Goal: Answer question/provide support: Share knowledge or assist other users

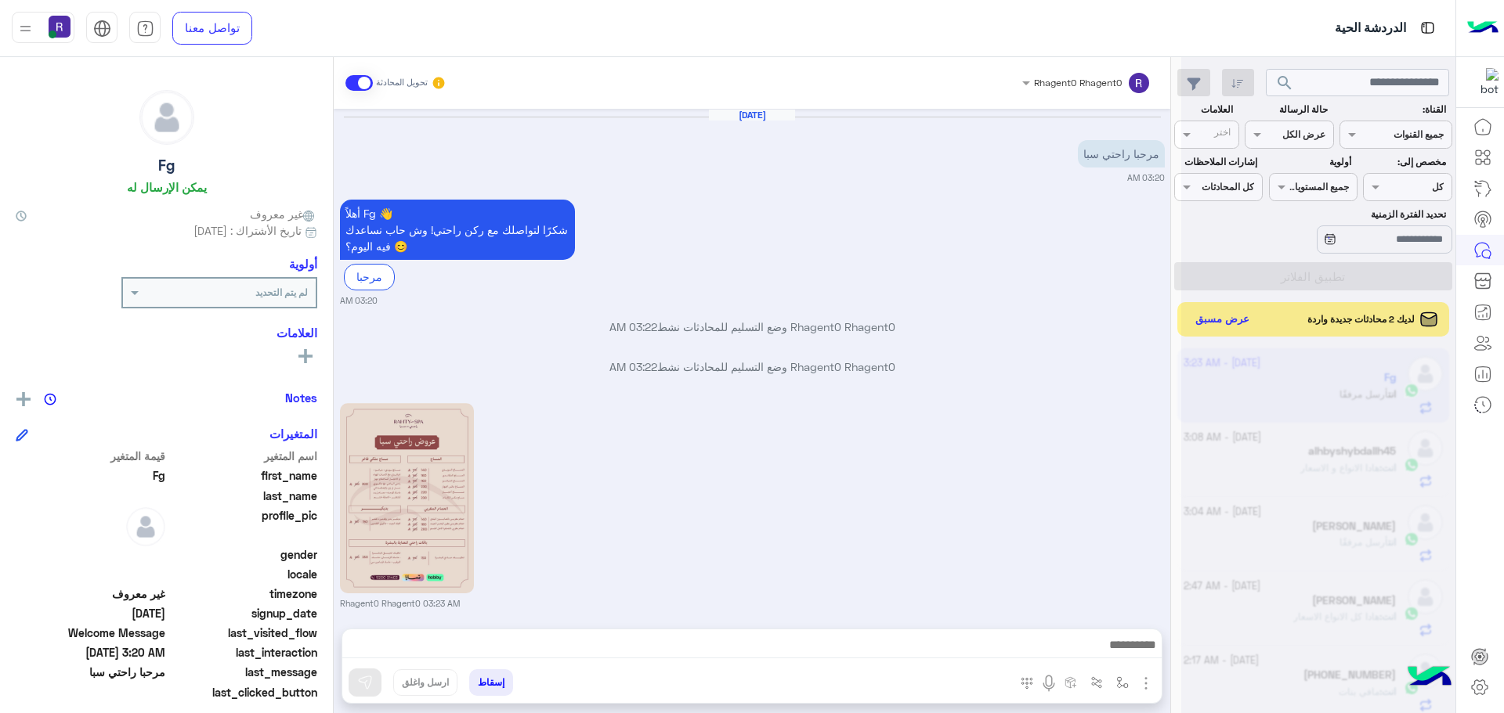
scroll to position [590, 0]
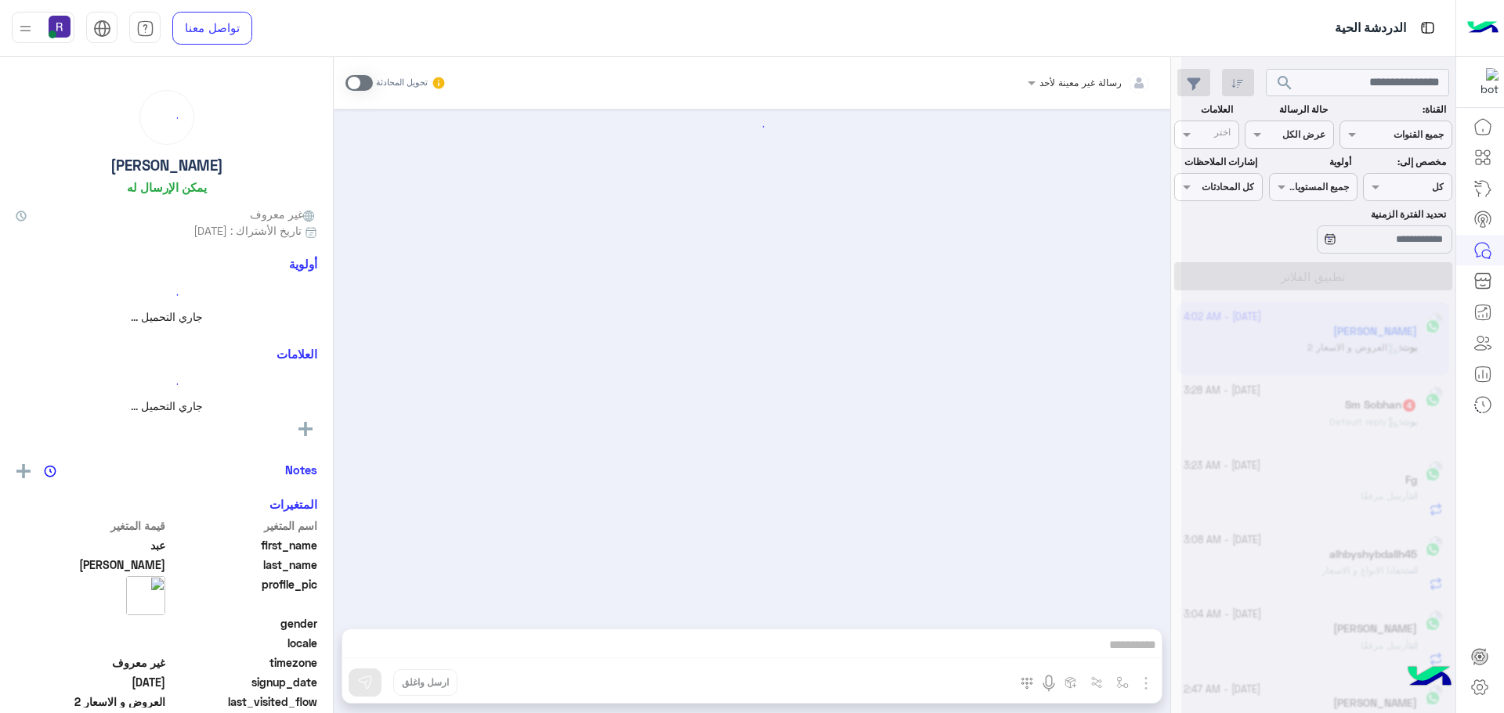
scroll to position [179, 0]
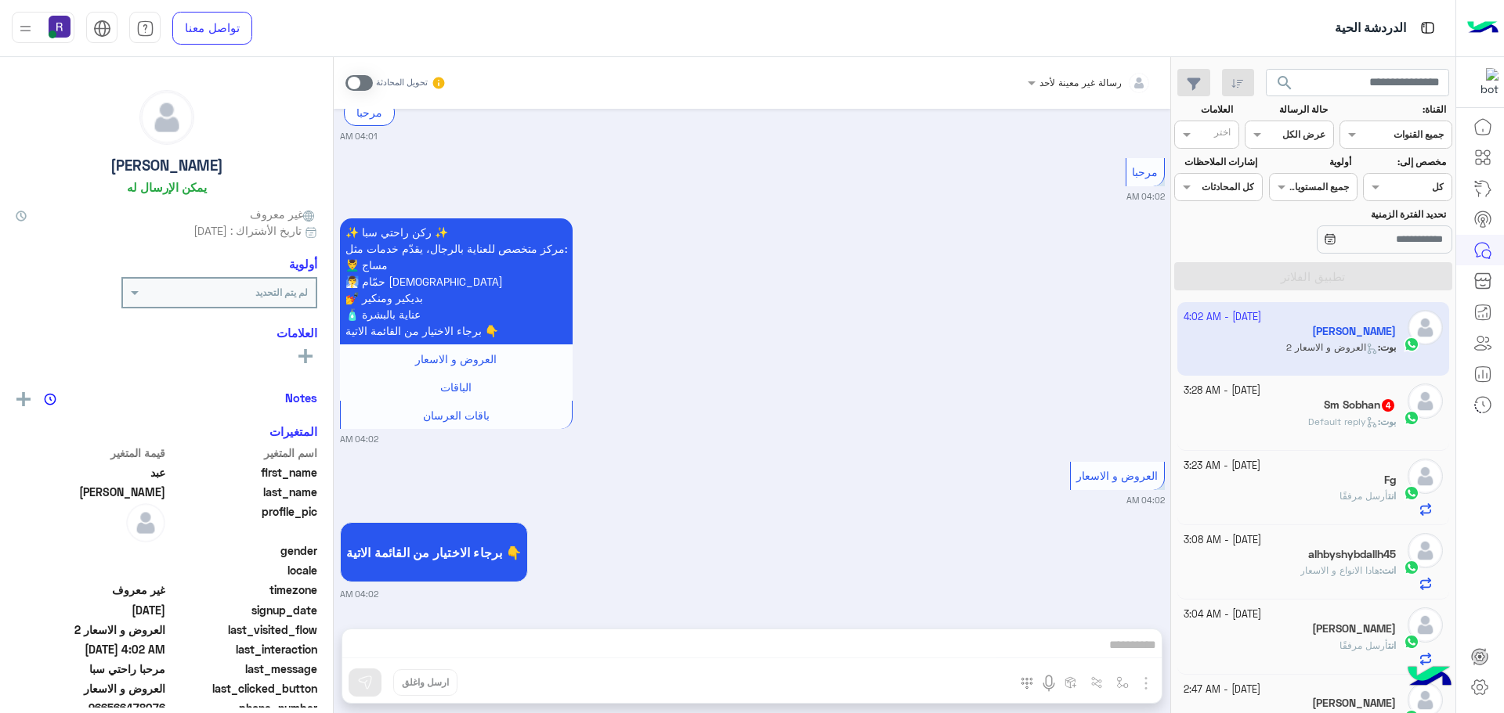
click at [1371, 431] on div "[PERSON_NAME] : Default reply" at bounding box center [1289, 428] width 213 height 27
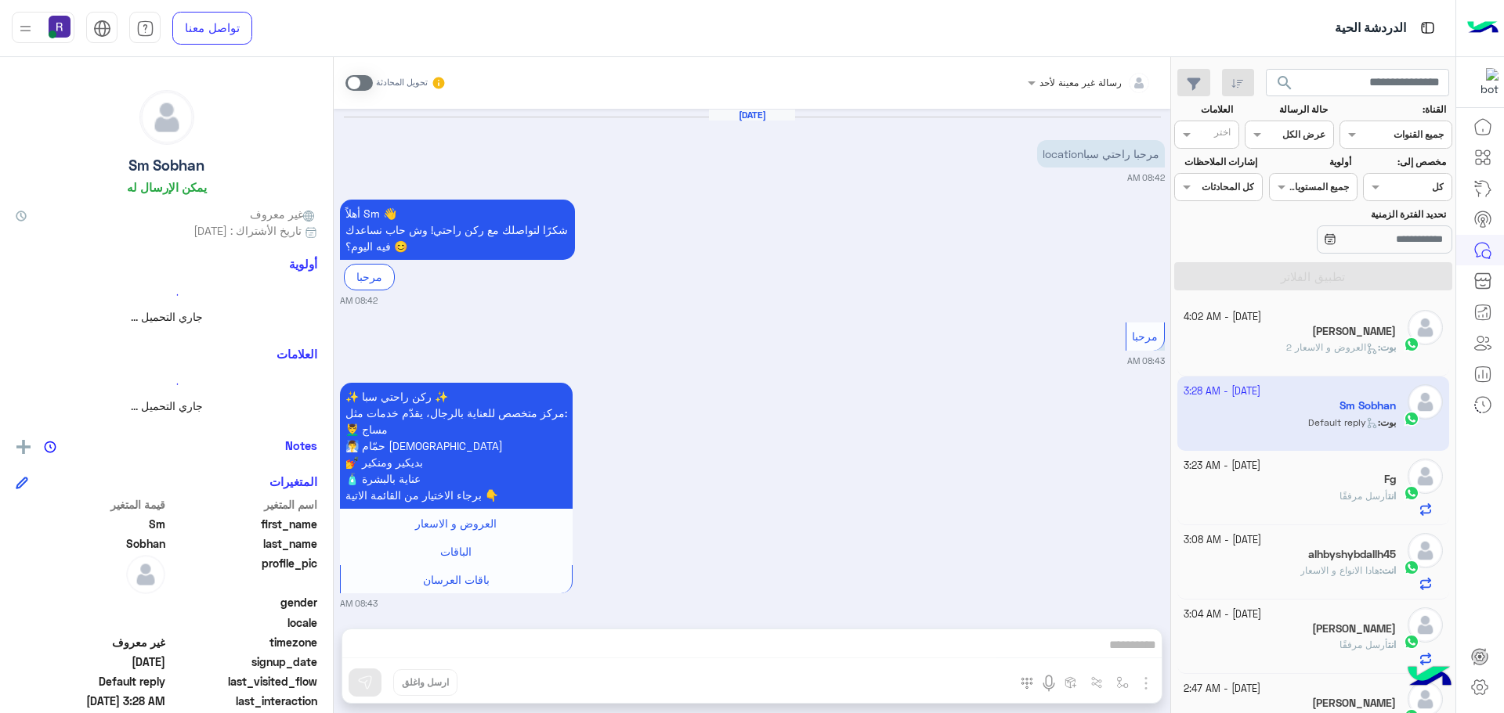
scroll to position [905, 0]
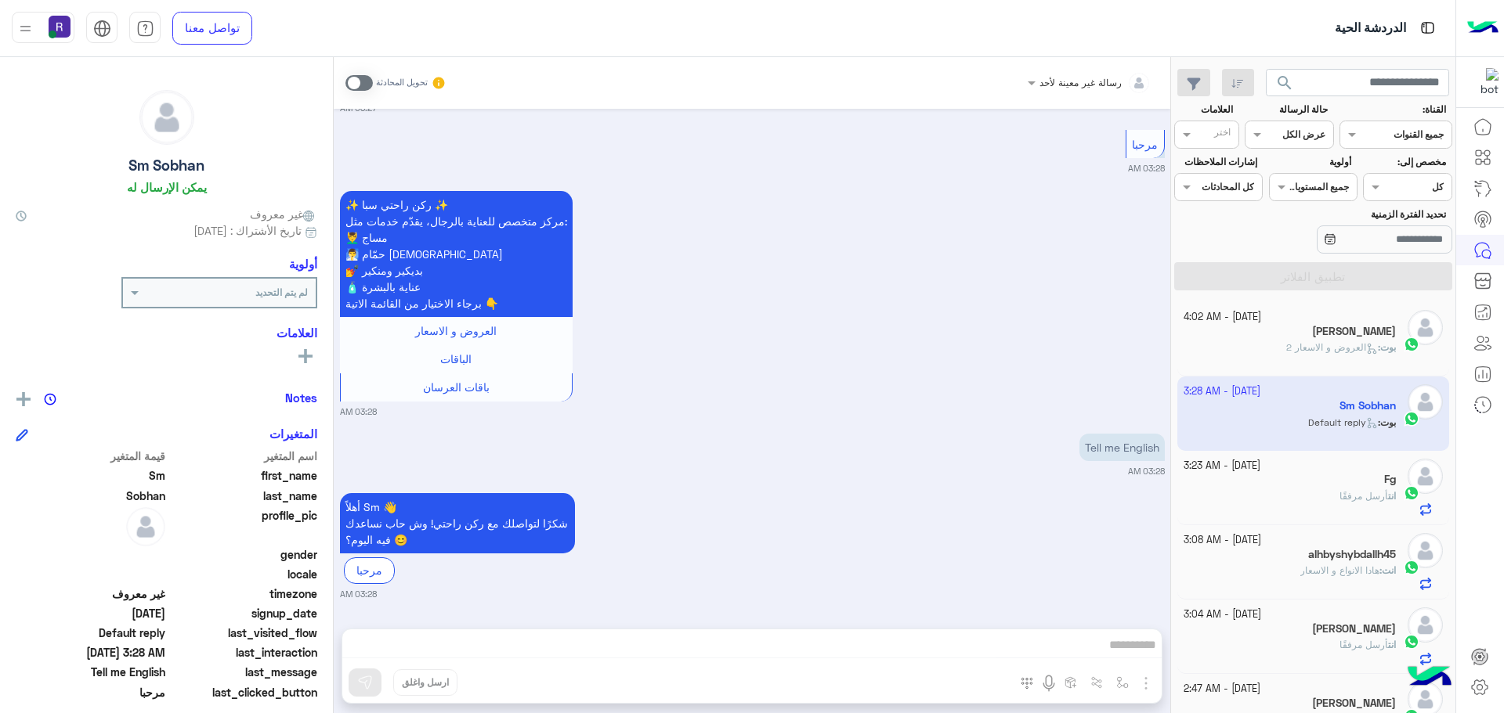
click at [1327, 341] on p "بوت : العروض و الاسعار 2" at bounding box center [1341, 348] width 110 height 14
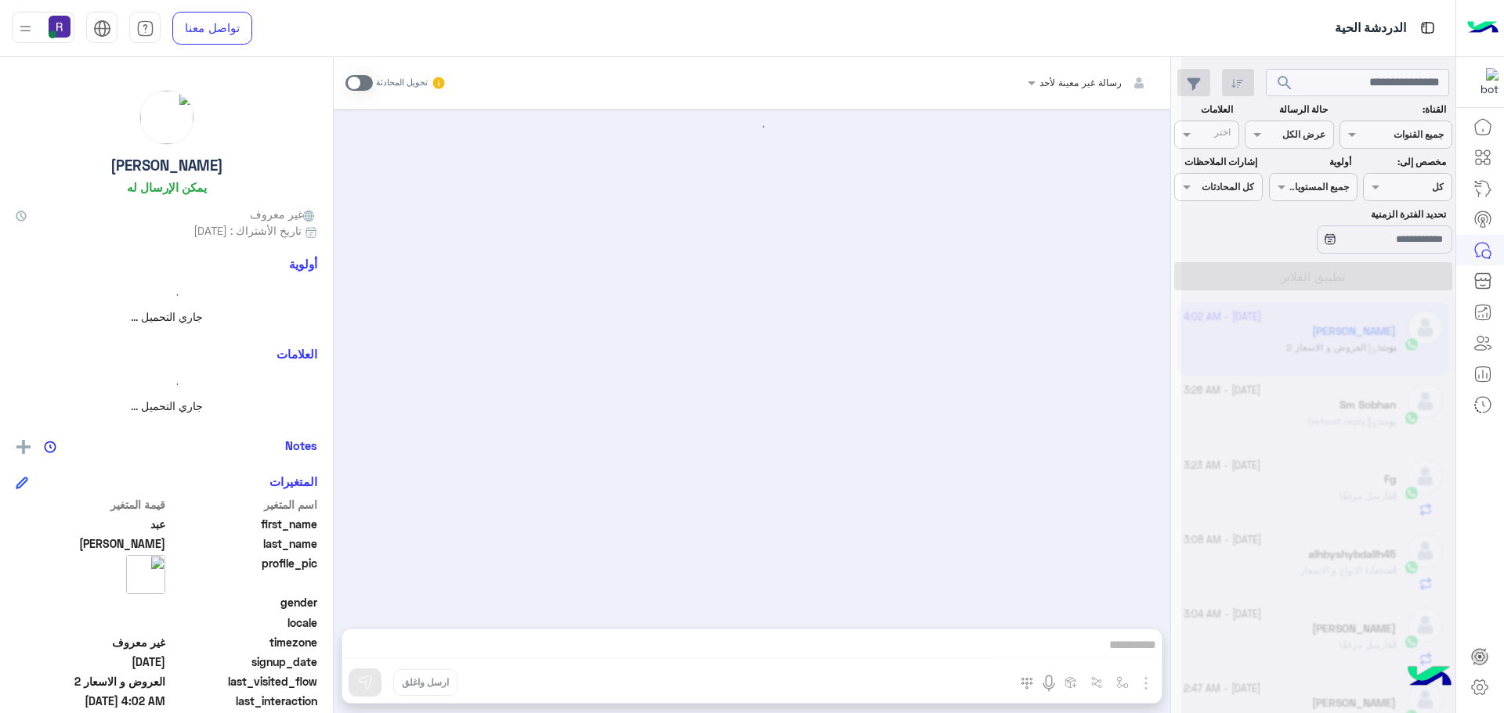
scroll to position [179, 0]
